Goal: Check status: Check status

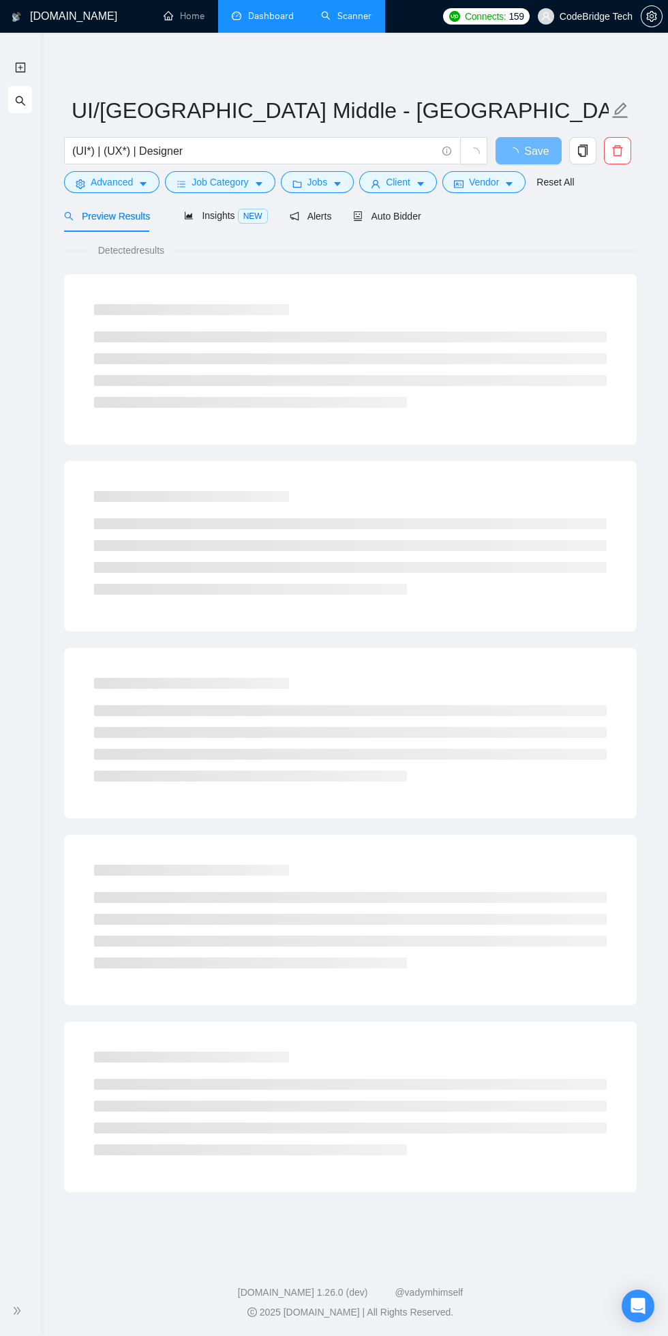
click at [256, 16] on link "Dashboard" at bounding box center [263, 16] width 62 height 12
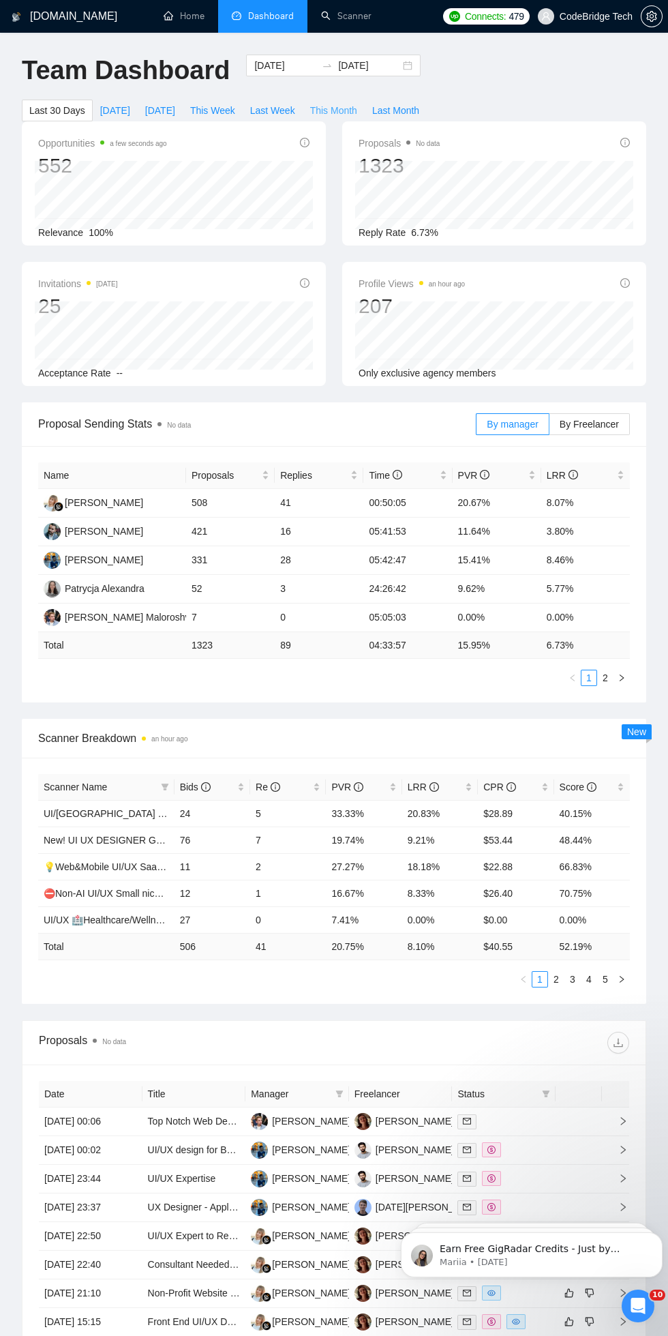
click at [340, 104] on span "This Month" at bounding box center [333, 110] width 47 height 15
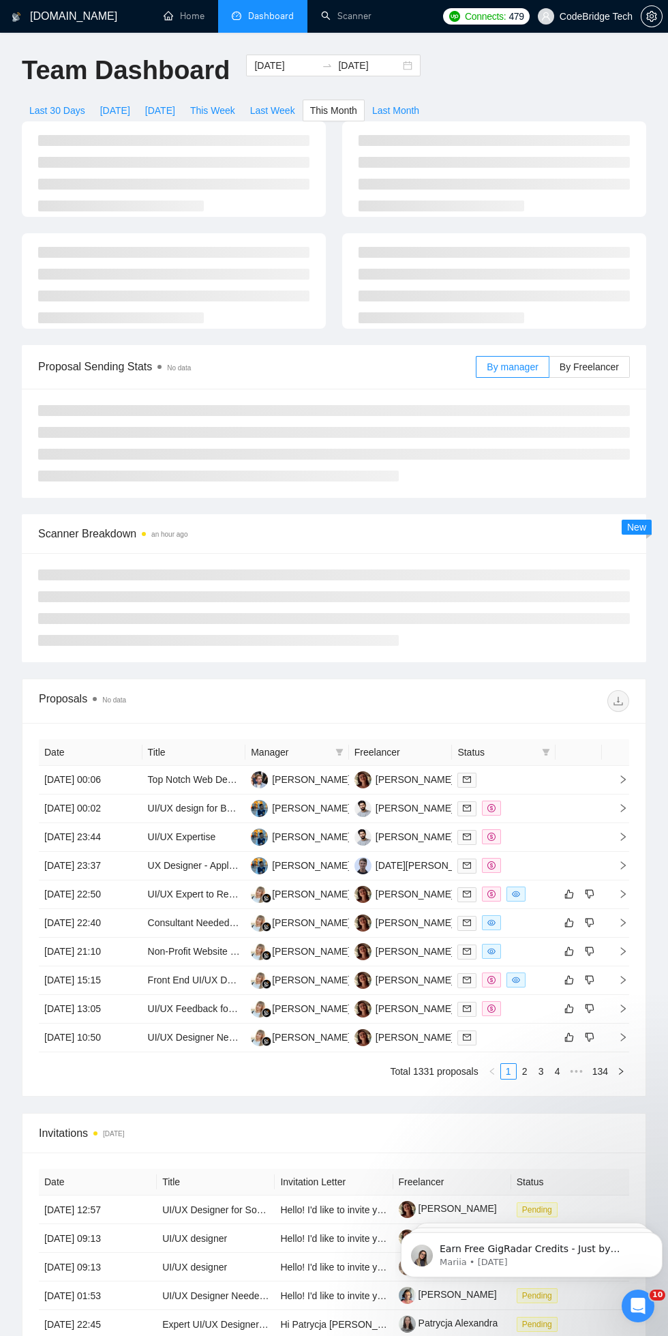
type input "[DATE]"
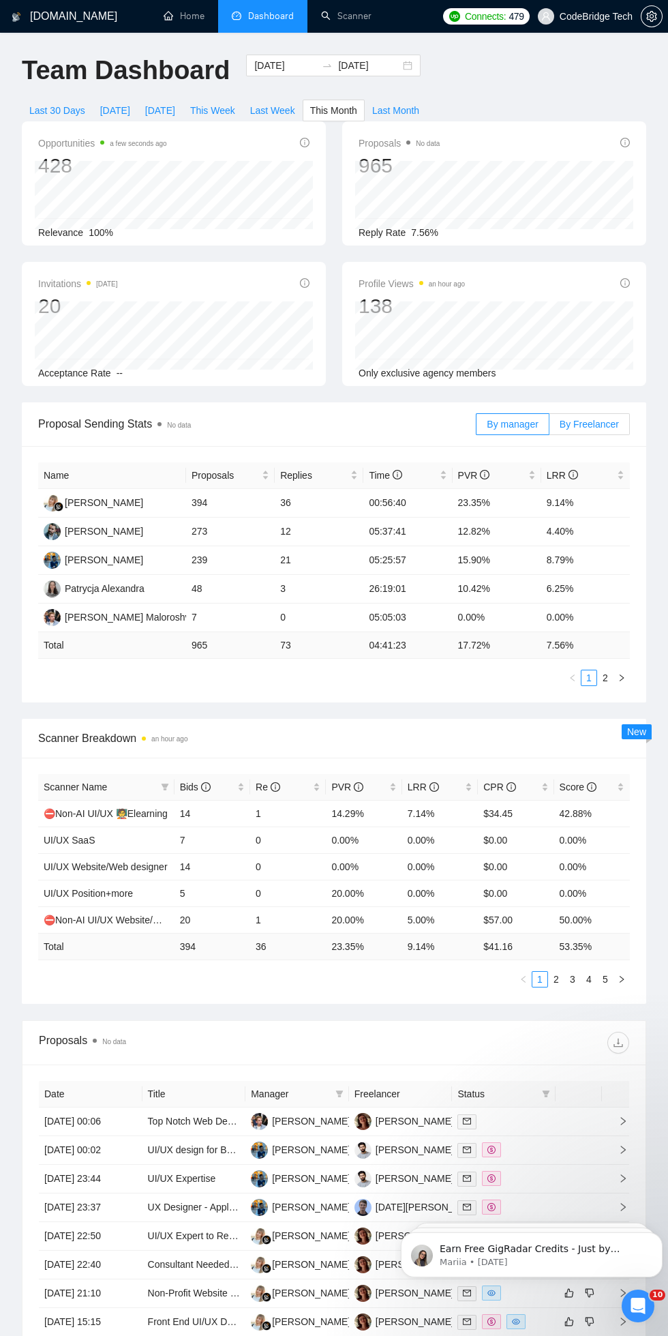
click at [589, 425] on span "By Freelancer" at bounding box center [589, 424] width 59 height 11
click at [550, 428] on input "By Freelancer" at bounding box center [550, 428] width 0 height 0
